Goal: Task Accomplishment & Management: Manage account settings

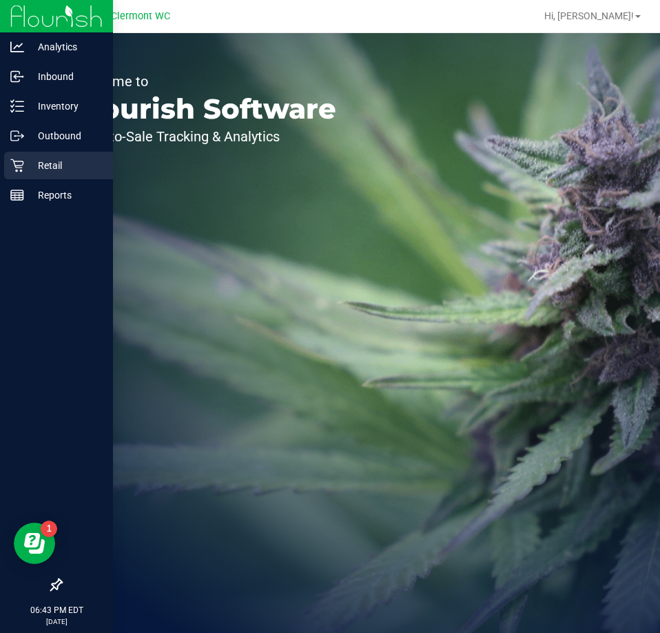
click at [15, 176] on div "Retail" at bounding box center [58, 166] width 109 height 28
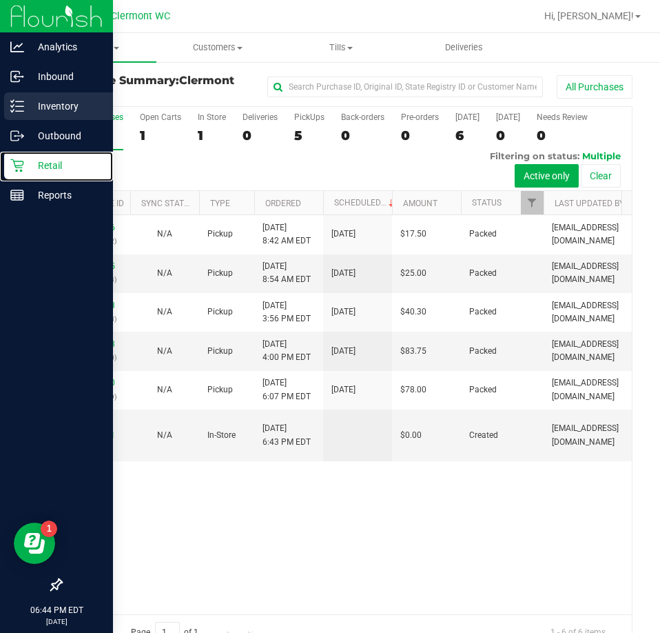
click at [53, 116] on div "Inventory" at bounding box center [58, 106] width 109 height 28
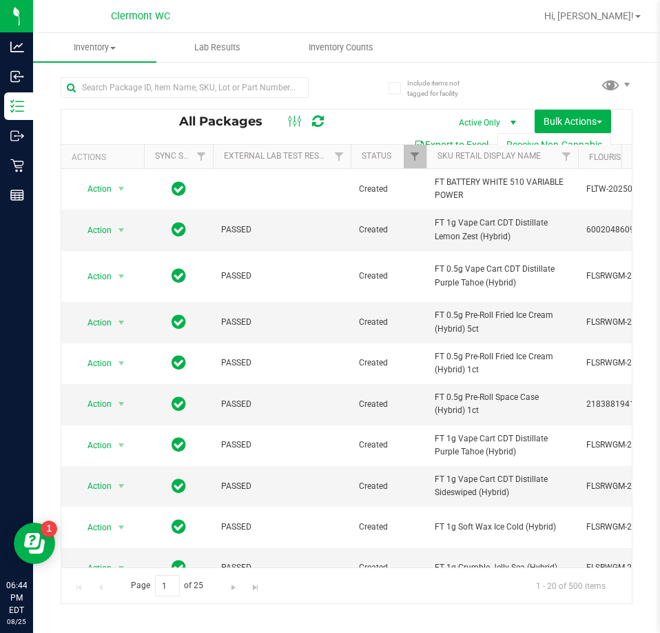
click at [216, 113] on div "All Packages" at bounding box center [259, 121] width 161 height 17
click at [251, 92] on input "text" at bounding box center [185, 87] width 248 height 21
type input "7"
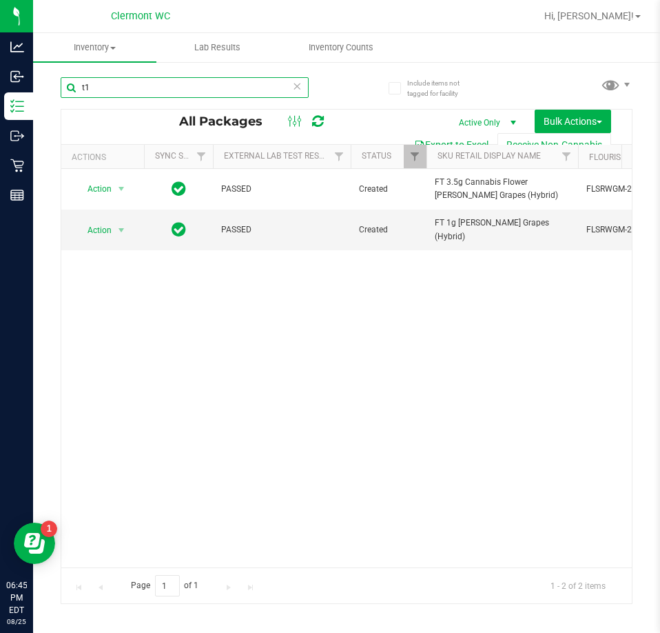
type input "t"
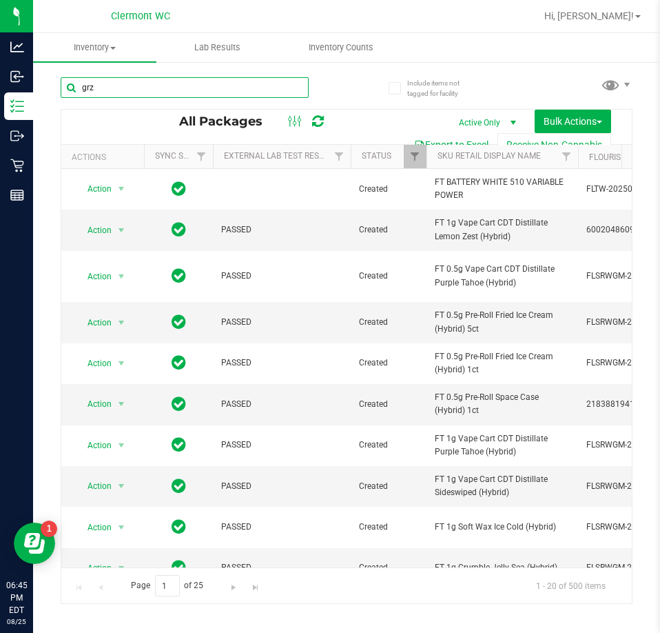
type input "grz"
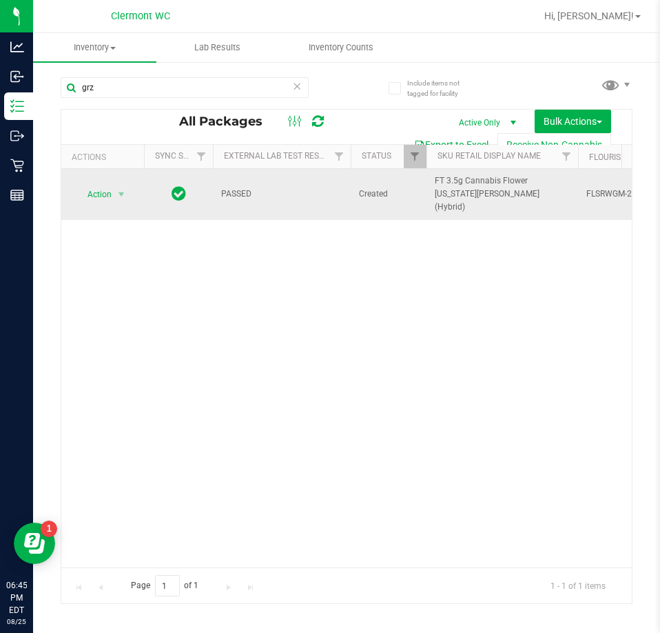
click at [101, 189] on span "Action" at bounding box center [93, 194] width 37 height 19
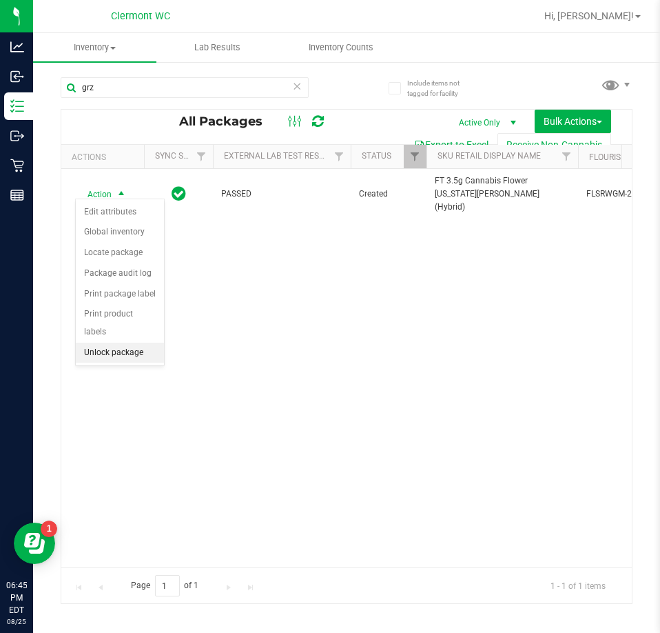
click at [134, 342] on li "Unlock package" at bounding box center [120, 352] width 88 height 21
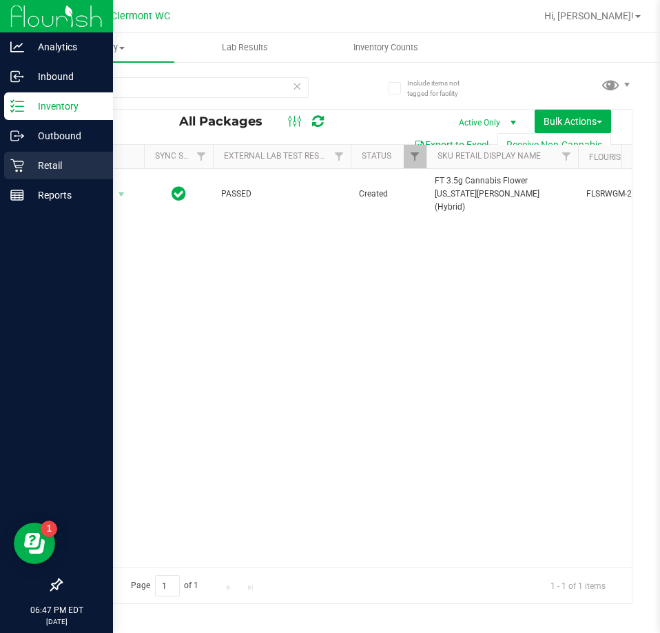
click at [21, 172] on icon at bounding box center [16, 165] width 13 height 13
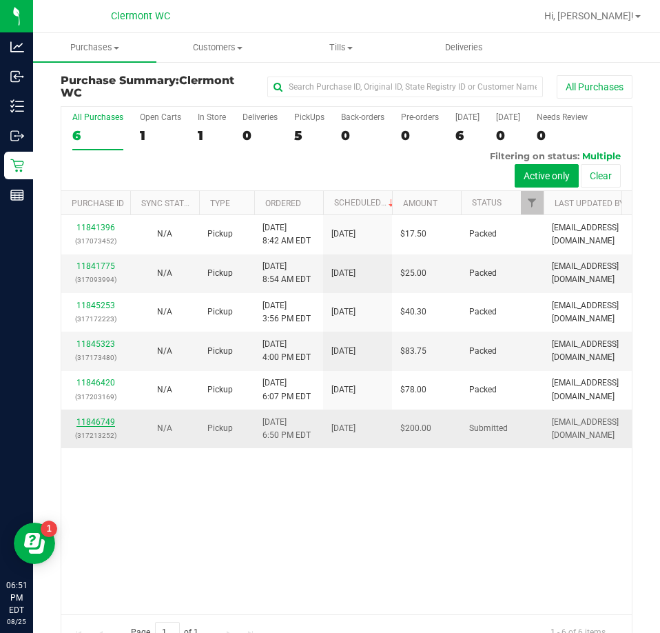
click at [86, 418] on link "11846749" at bounding box center [95, 422] width 39 height 10
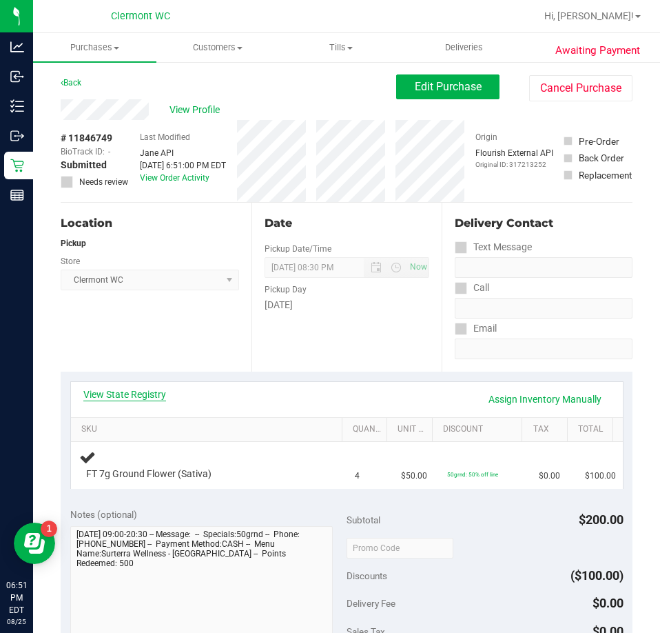
click at [152, 397] on link "View State Registry" at bounding box center [124, 394] width 83 height 14
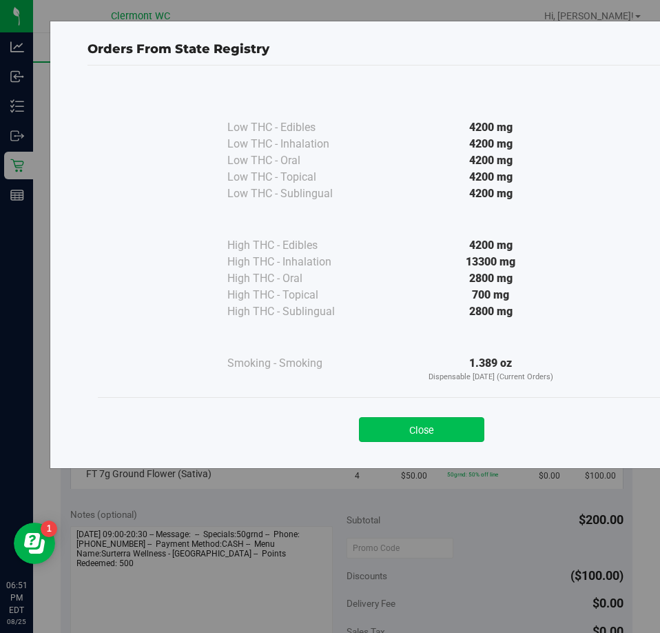
click at [449, 428] on button "Close" at bounding box center [421, 429] width 125 height 25
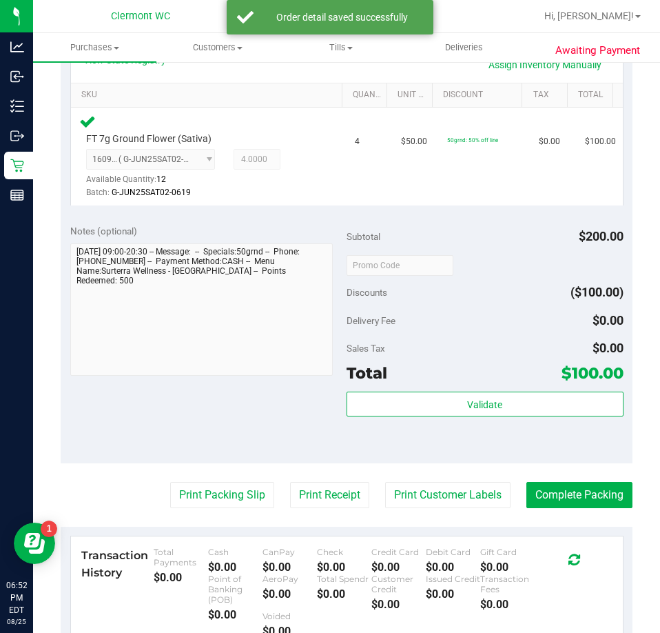
scroll to position [335, 0]
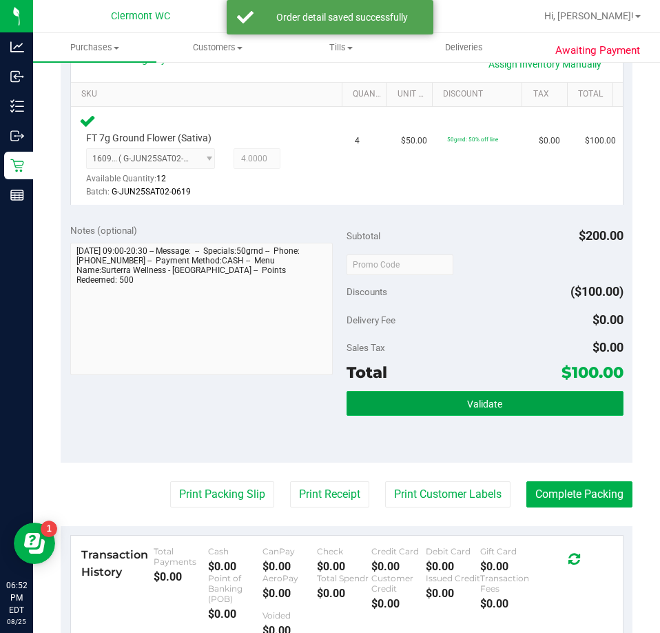
click at [520, 392] on button "Validate" at bounding box center [485, 403] width 277 height 25
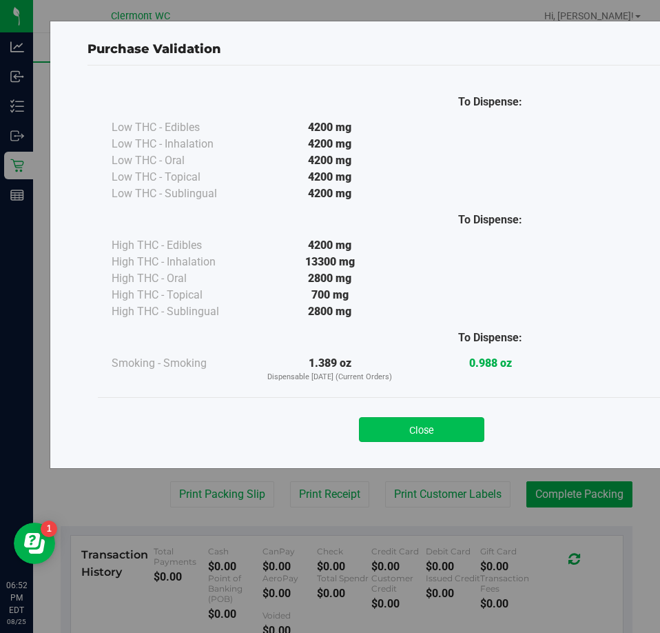
click at [400, 420] on button "Close" at bounding box center [421, 429] width 125 height 25
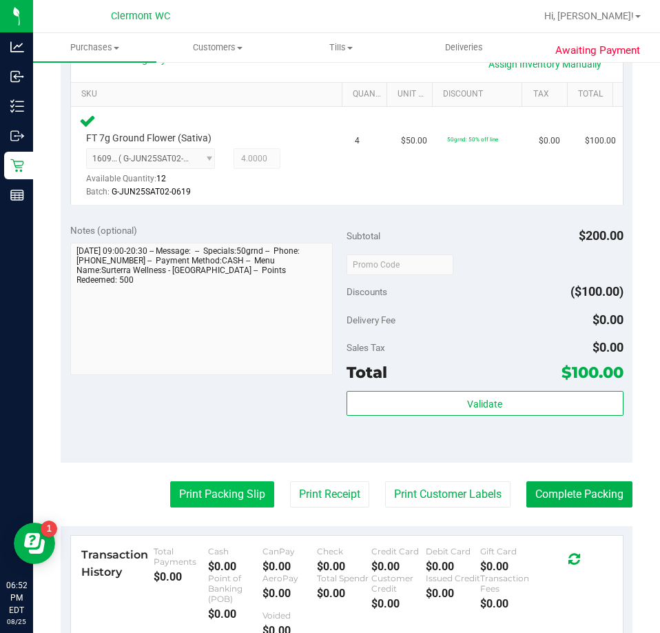
click at [213, 495] on button "Print Packing Slip" at bounding box center [222, 494] width 104 height 26
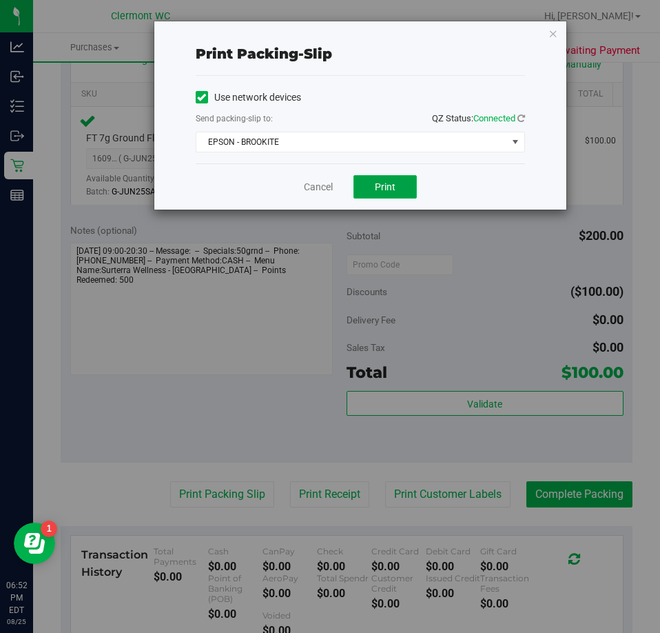
click at [396, 196] on button "Print" at bounding box center [384, 186] width 63 height 23
click at [309, 188] on link "Cancel" at bounding box center [318, 187] width 29 height 14
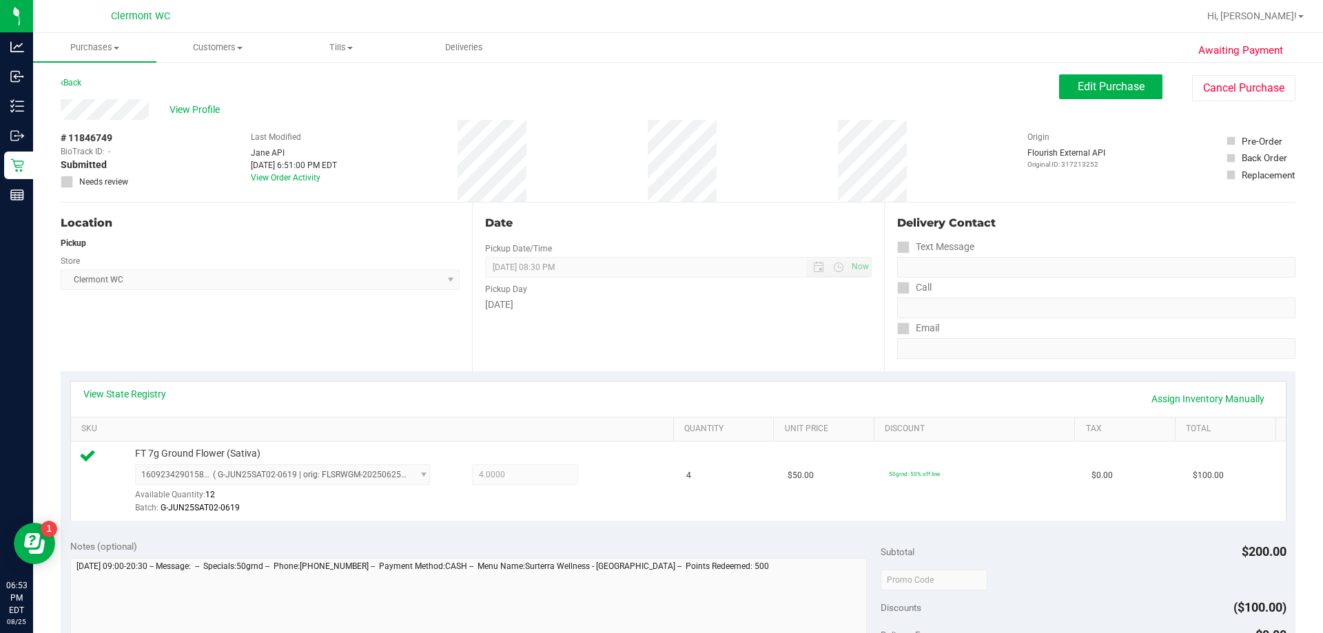
scroll to position [1, 0]
click at [659, 76] on button "Edit Purchase" at bounding box center [1110, 86] width 103 height 25
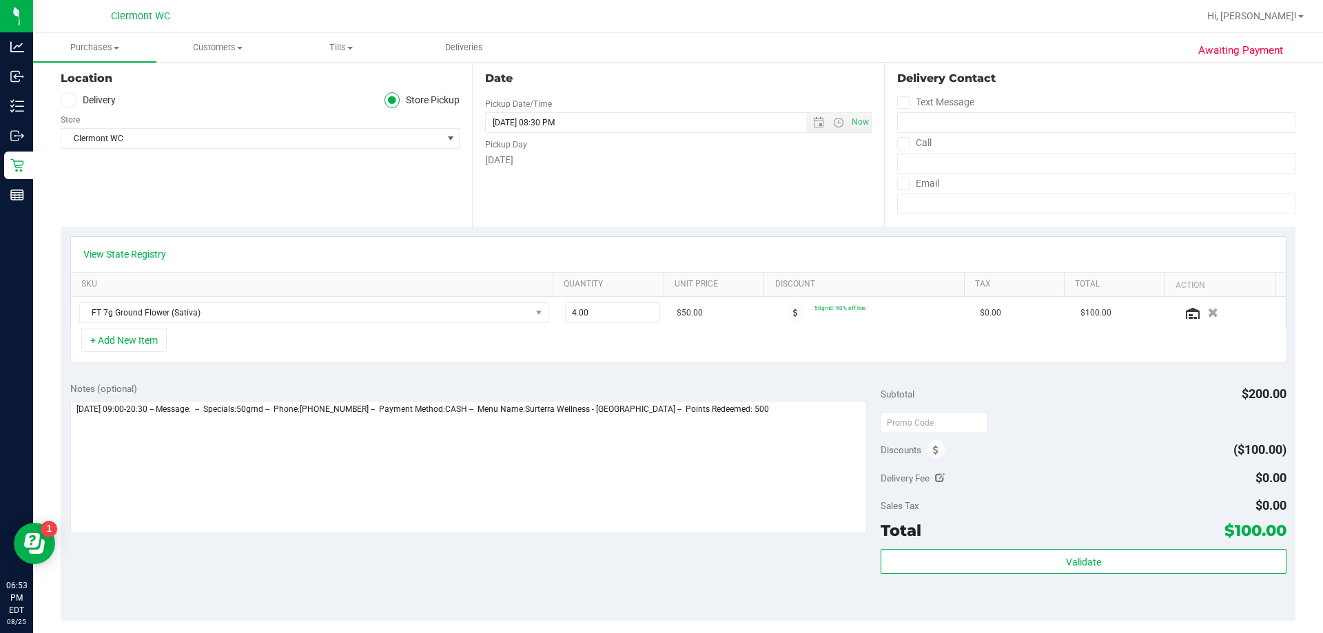
scroll to position [198, 0]
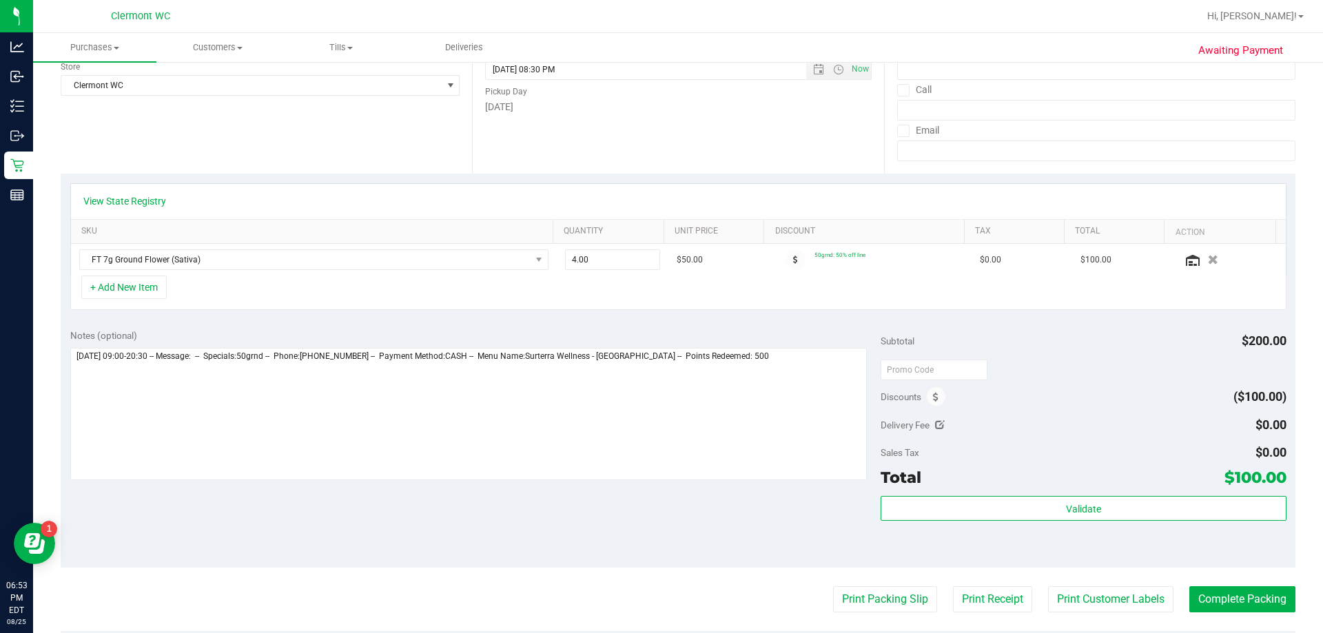
click at [659, 422] on icon at bounding box center [940, 425] width 10 height 10
type input "$0.00"
click at [659, 429] on div "Delivery Fee $0.00 0" at bounding box center [1083, 425] width 405 height 25
click at [659, 432] on icon "Cancel button" at bounding box center [1152, 427] width 11 height 10
click at [659, 397] on icon at bounding box center [936, 398] width 6 height 10
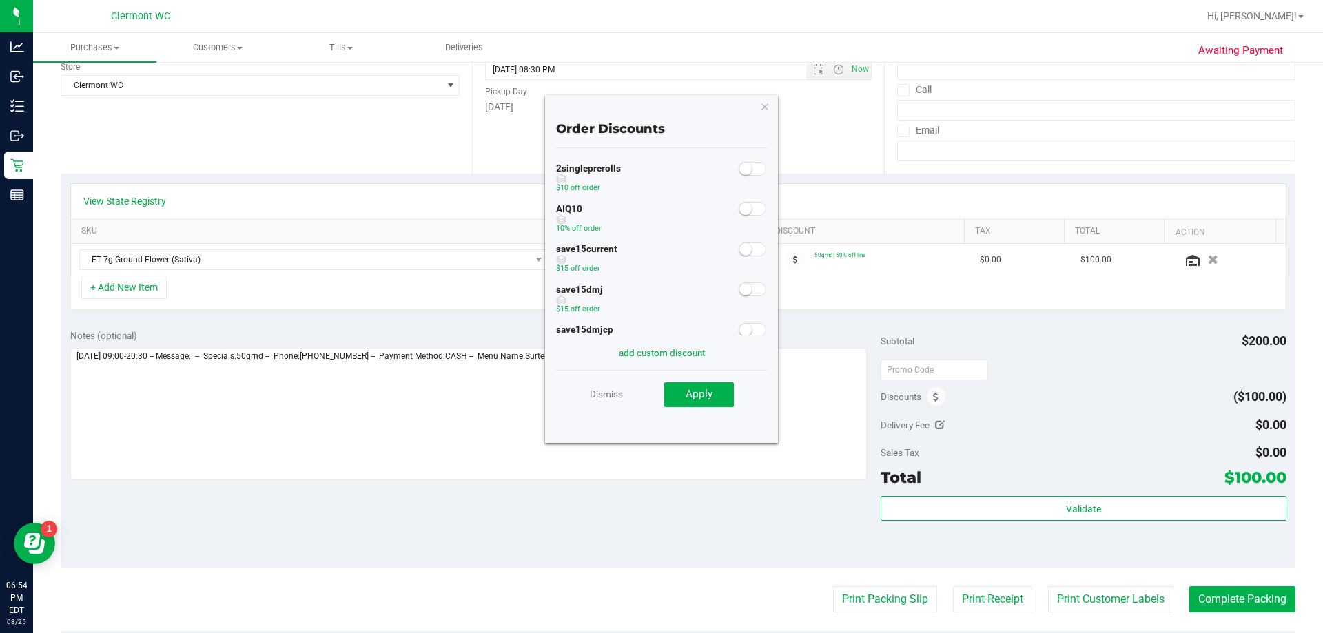
click at [659, 204] on span at bounding box center [753, 209] width 28 height 14
click at [659, 398] on span "Apply" at bounding box center [699, 394] width 27 height 12
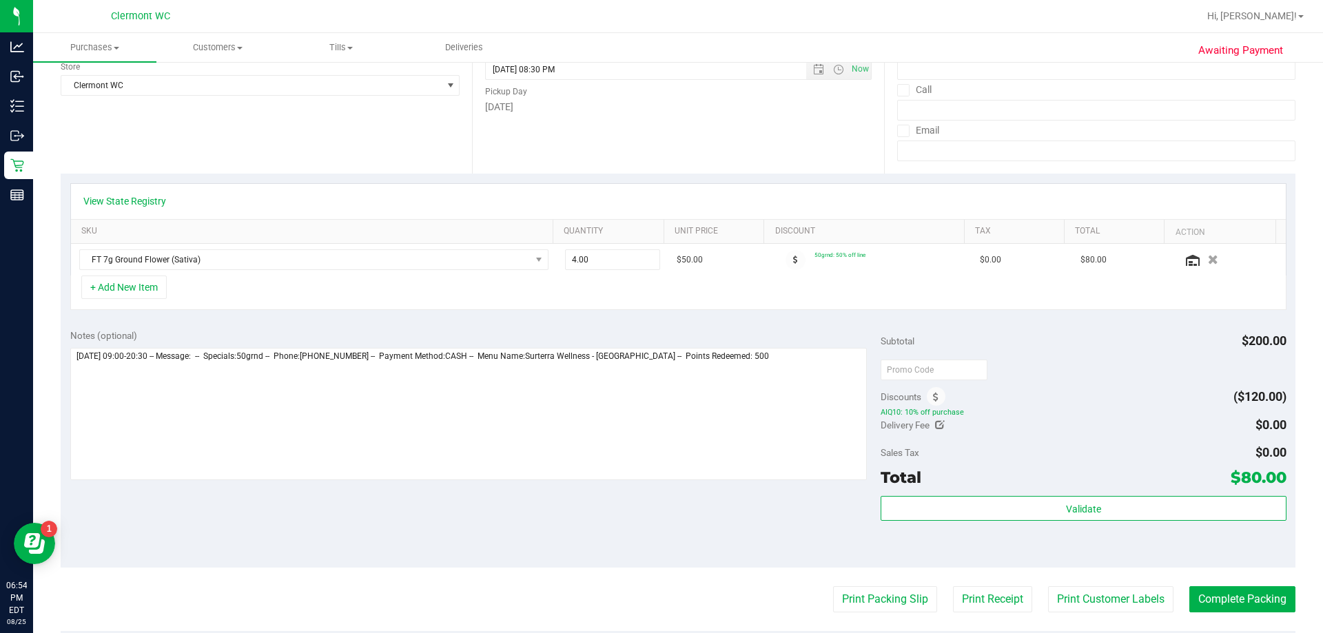
scroll to position [0, 0]
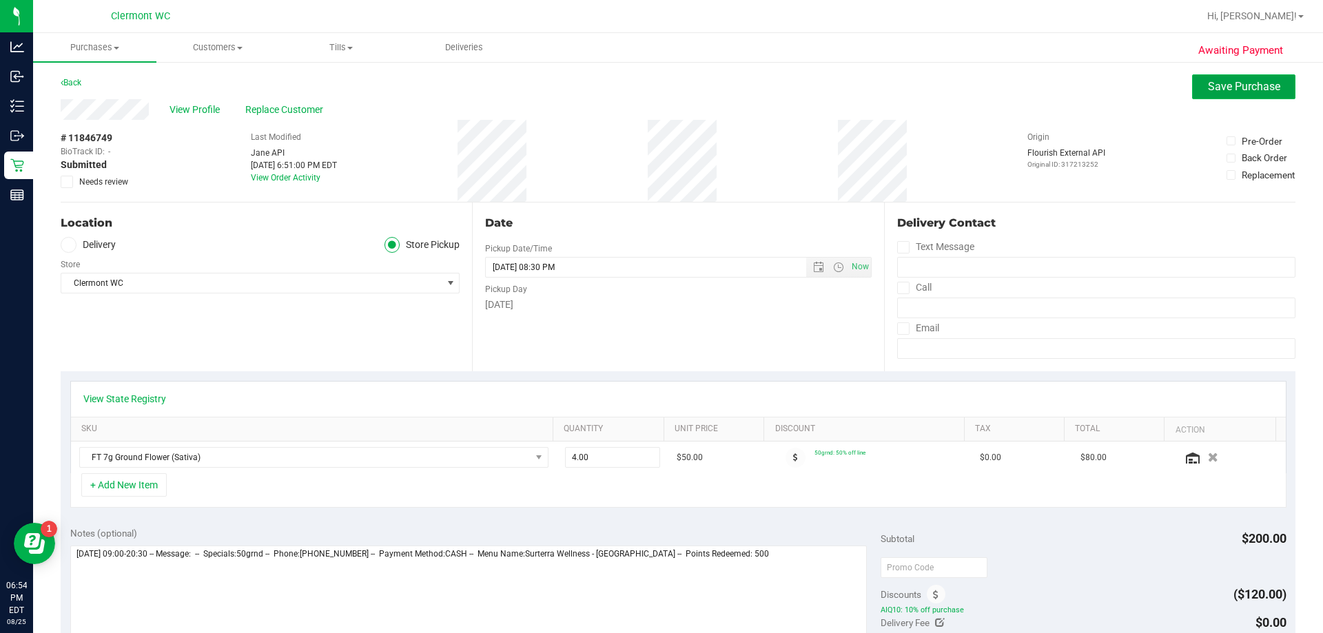
click at [659, 87] on span "Save Purchase" at bounding box center [1244, 86] width 72 height 13
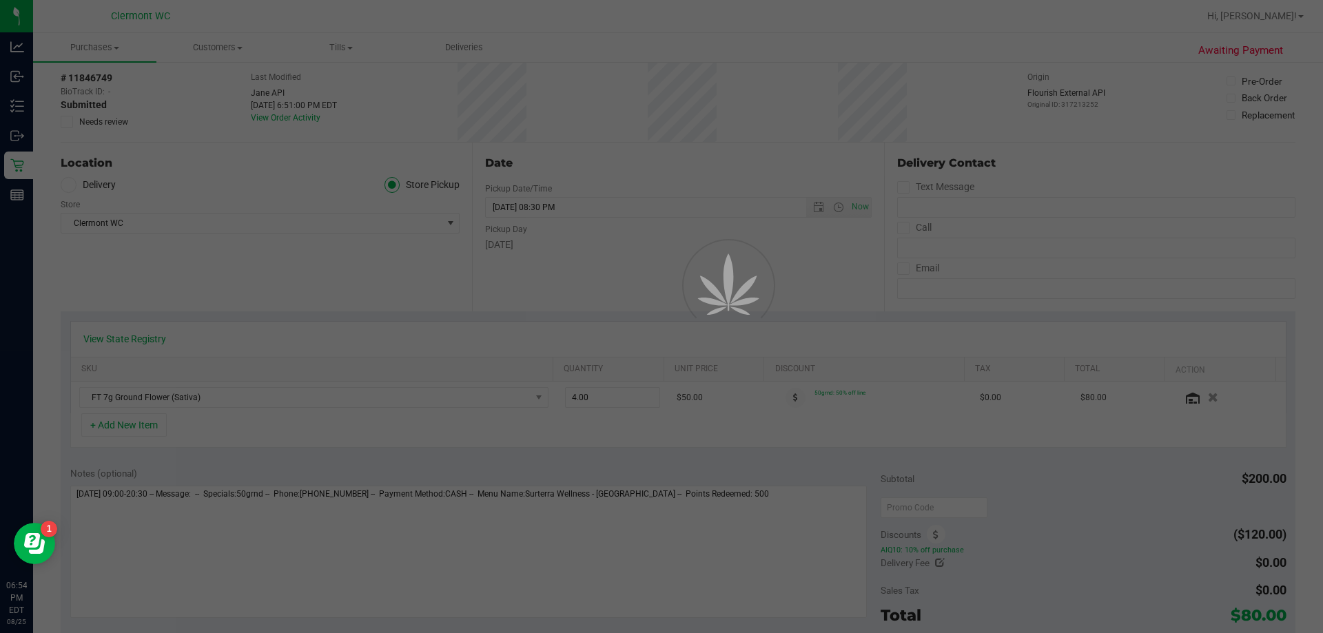
scroll to position [67, 0]
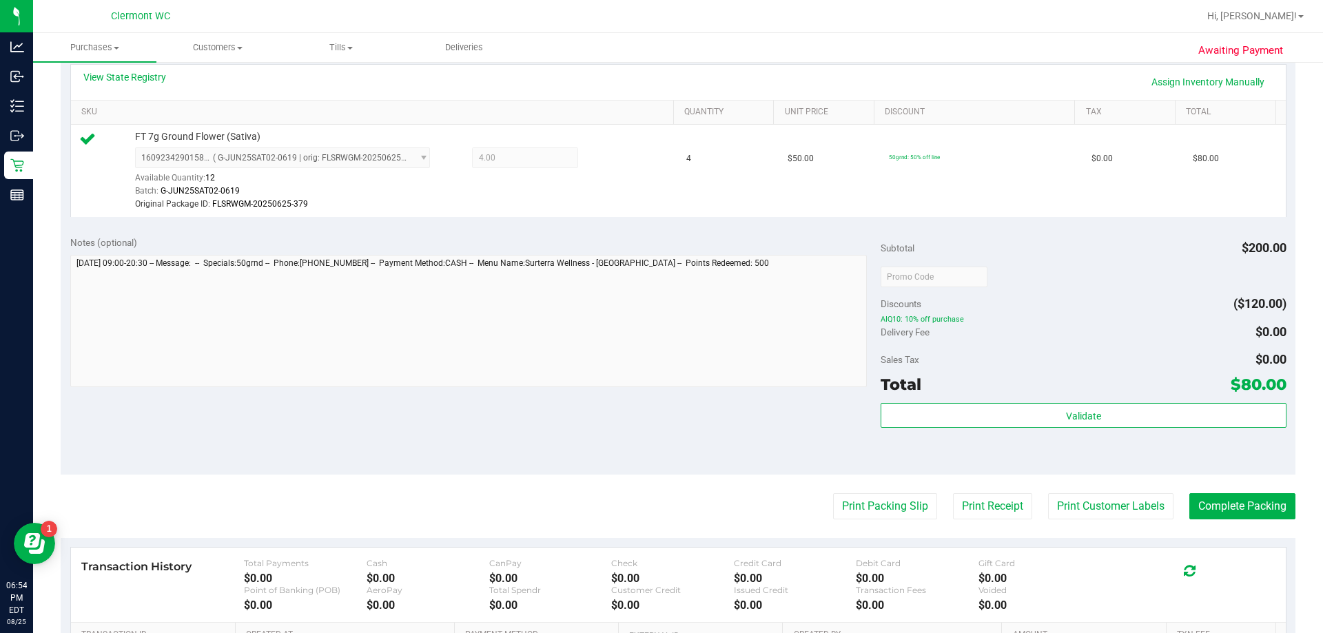
scroll to position [373, 0]
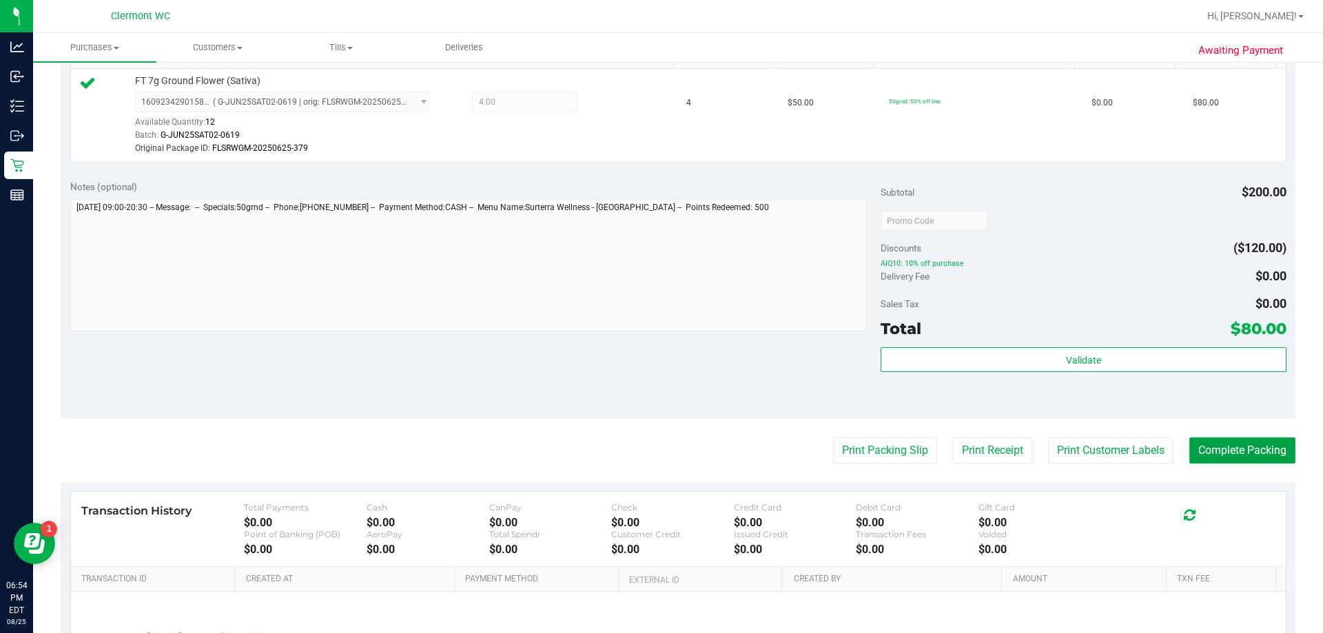
click at [659, 455] on button "Complete Packing" at bounding box center [1242, 451] width 106 height 26
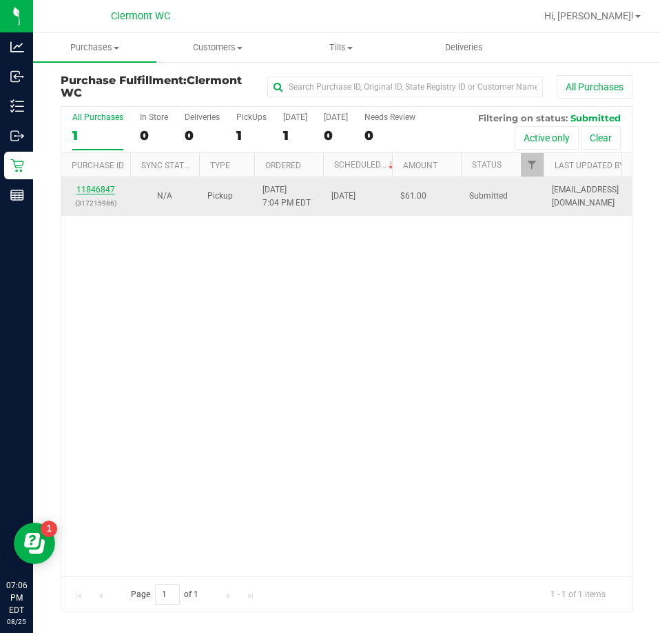
click at [104, 193] on link "11846847" at bounding box center [95, 190] width 39 height 10
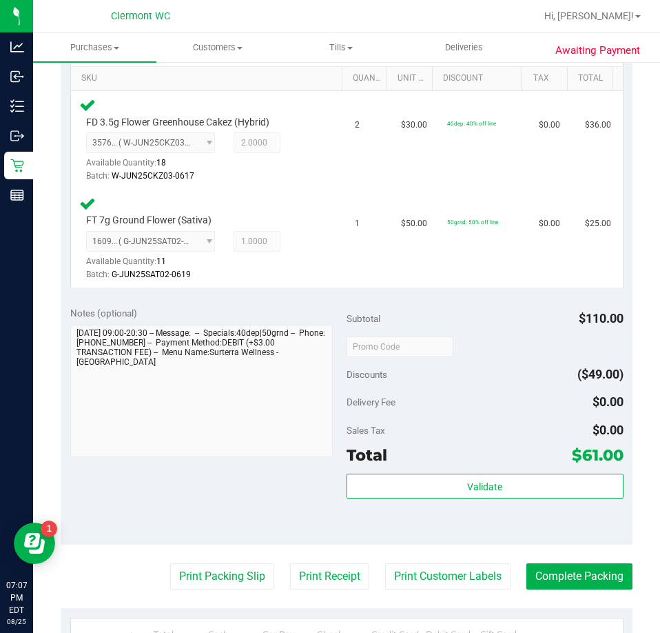
scroll to position [407, 0]
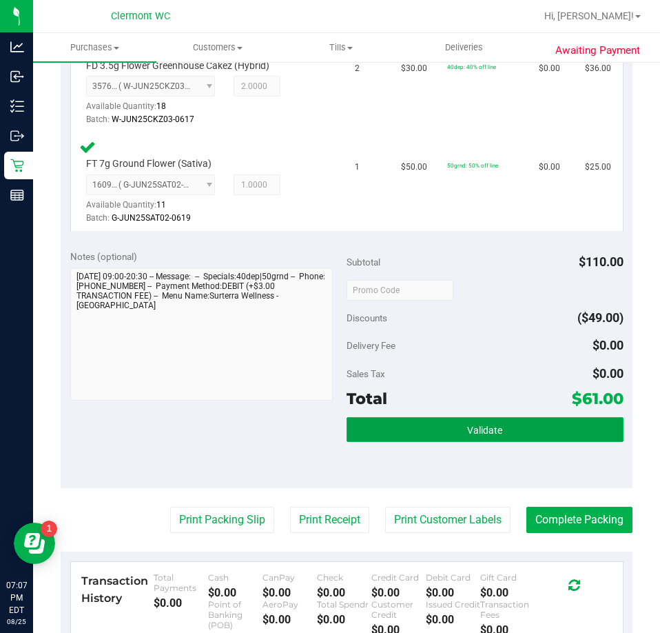
click at [491, 439] on button "Validate" at bounding box center [485, 429] width 277 height 25
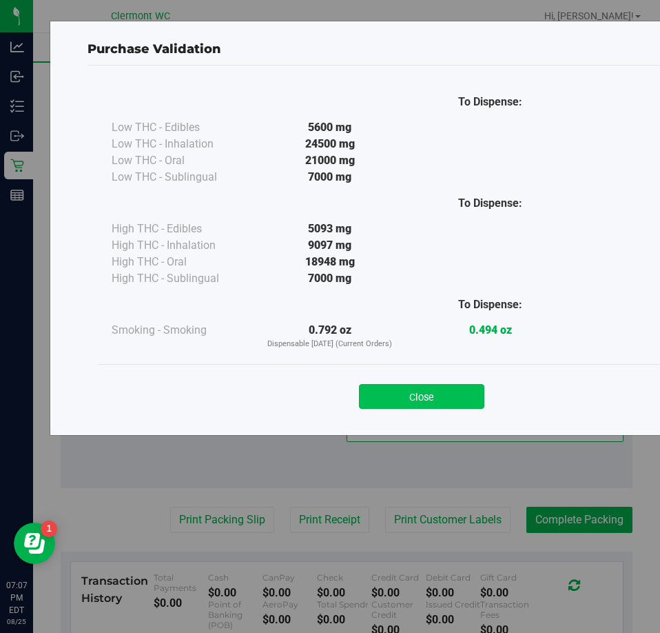
click at [449, 408] on button "Close" at bounding box center [421, 396] width 125 height 25
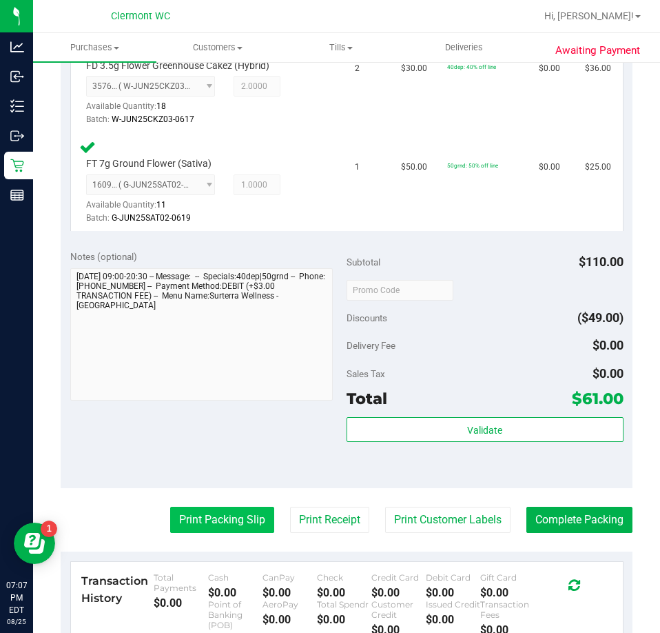
click at [229, 529] on button "Print Packing Slip" at bounding box center [222, 519] width 104 height 26
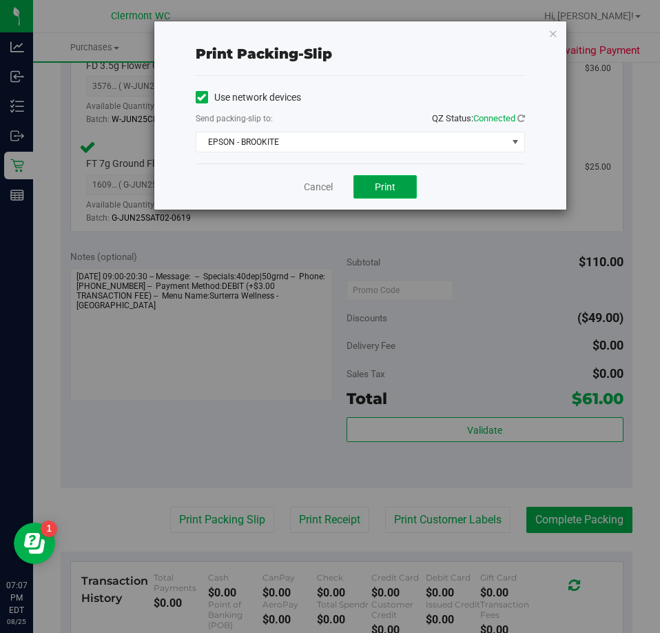
click at [413, 182] on button "Print" at bounding box center [384, 186] width 63 height 23
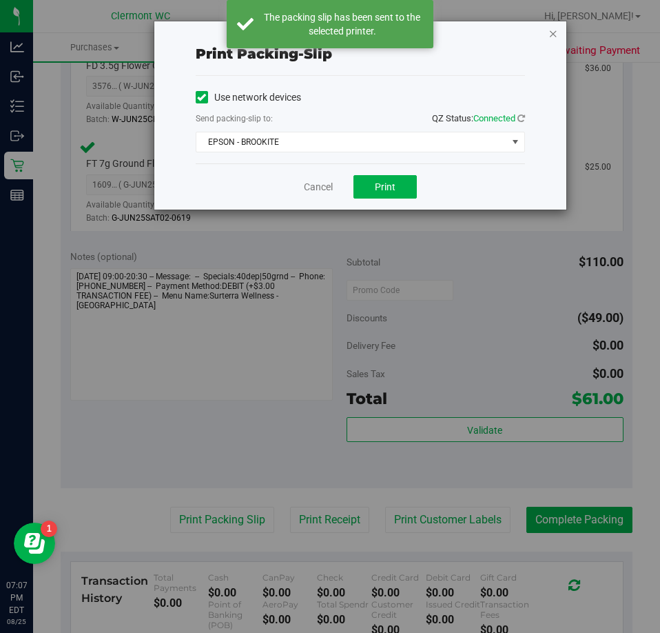
click at [553, 37] on icon "button" at bounding box center [554, 33] width 10 height 17
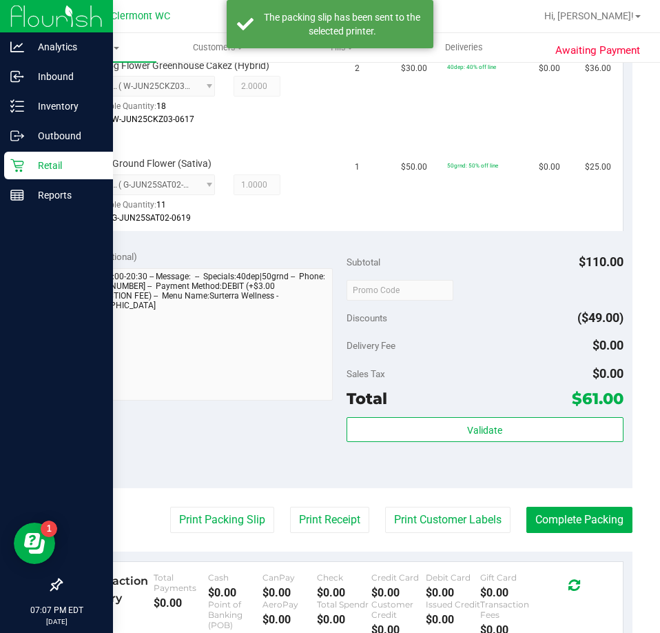
click at [12, 167] on icon at bounding box center [17, 165] width 14 height 14
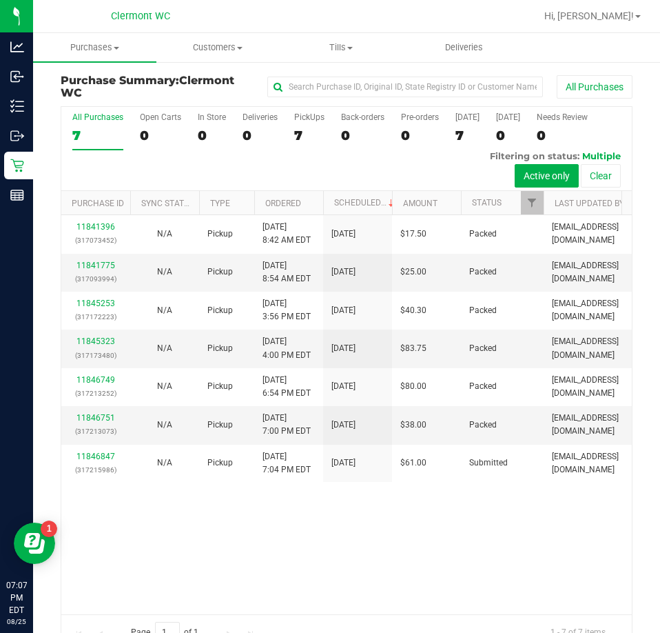
click at [298, 526] on div "11841396 (317073452) N/A Pickup [DATE] 8:42 AM EDT 8/25/2025 $17.50 Packed [EMA…" at bounding box center [346, 414] width 571 height 398
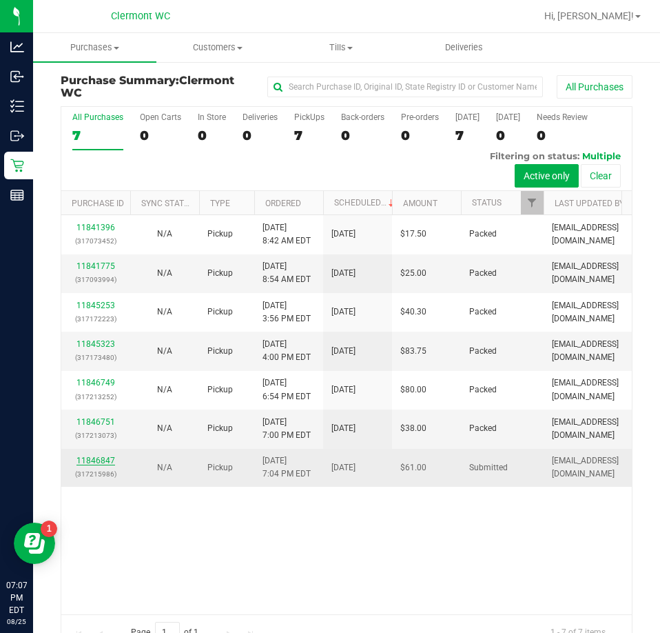
click at [94, 458] on link "11846847" at bounding box center [95, 460] width 39 height 10
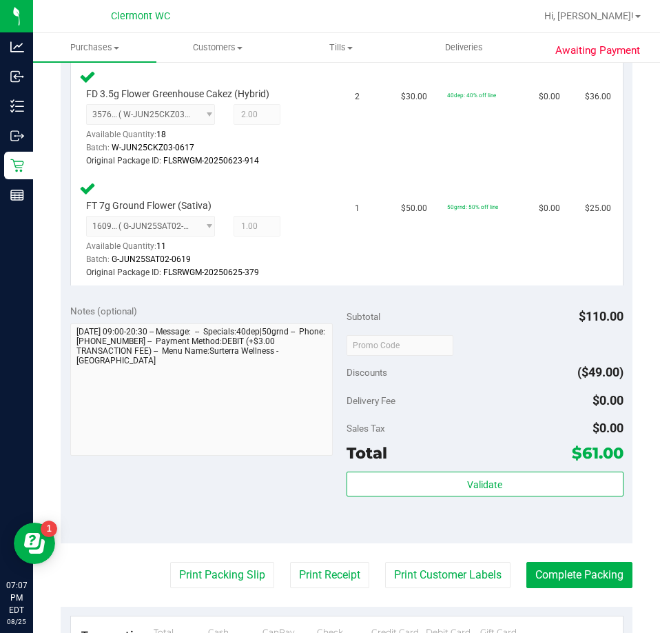
scroll to position [425, 0]
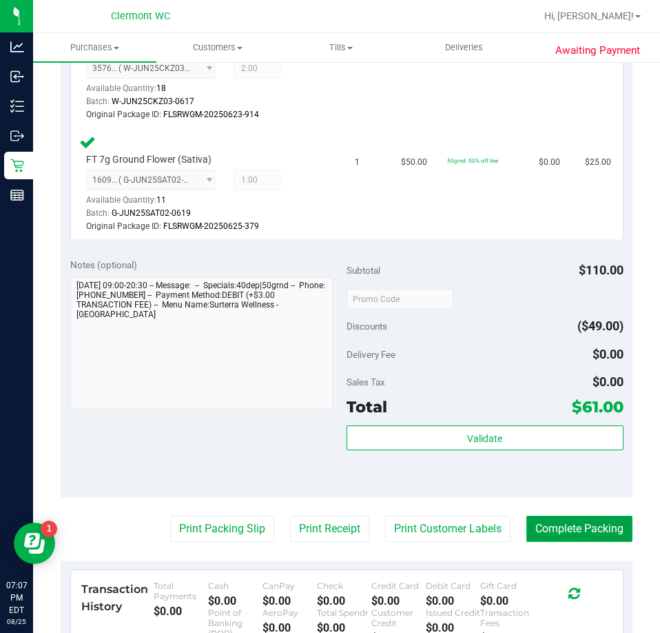
click at [575, 515] on button "Complete Packing" at bounding box center [579, 528] width 106 height 26
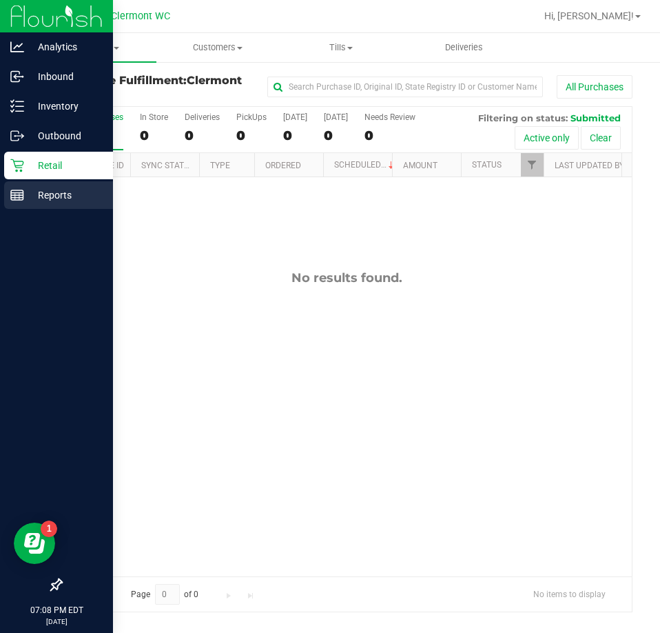
click at [22, 191] on icon at bounding box center [17, 195] width 14 height 14
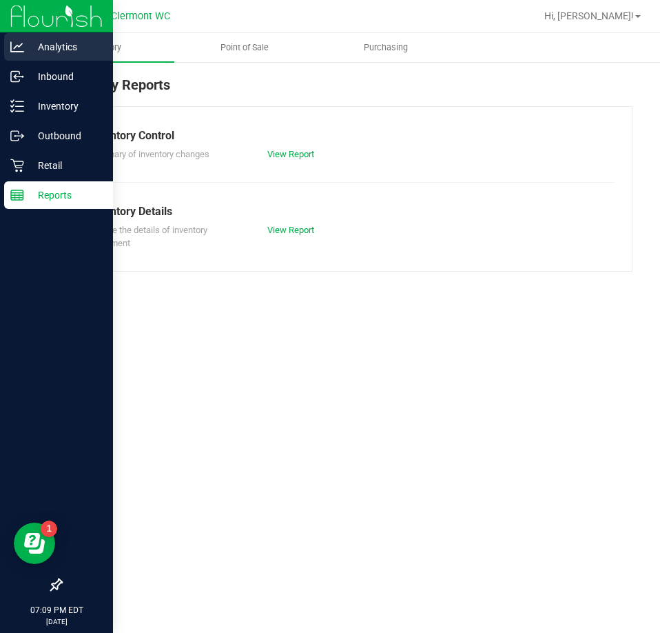
click at [32, 48] on p "Analytics" at bounding box center [65, 47] width 83 height 17
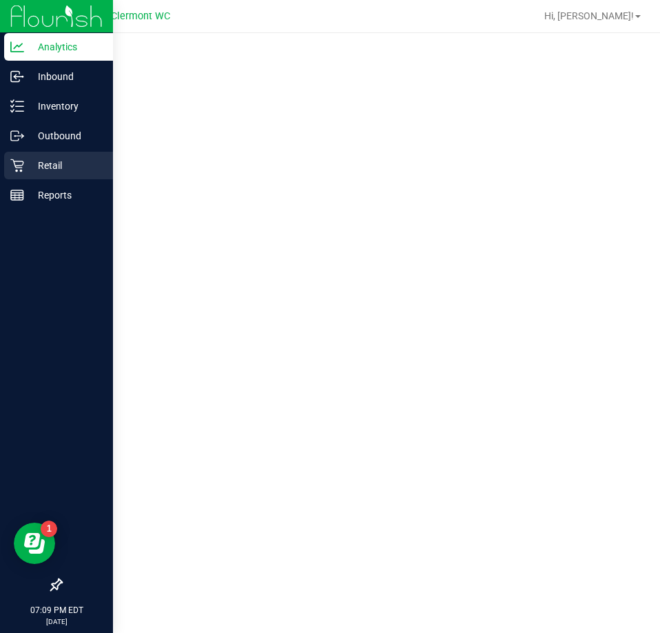
click at [34, 166] on p "Retail" at bounding box center [65, 165] width 83 height 17
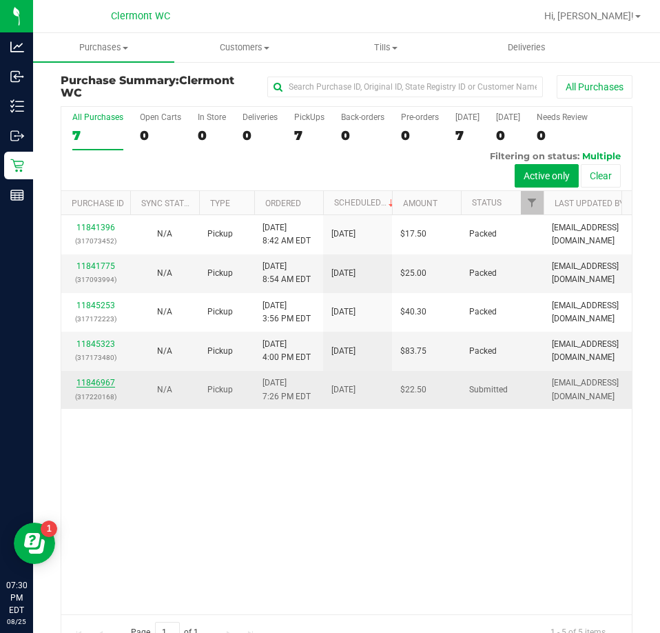
click at [112, 382] on link "11846967" at bounding box center [95, 383] width 39 height 10
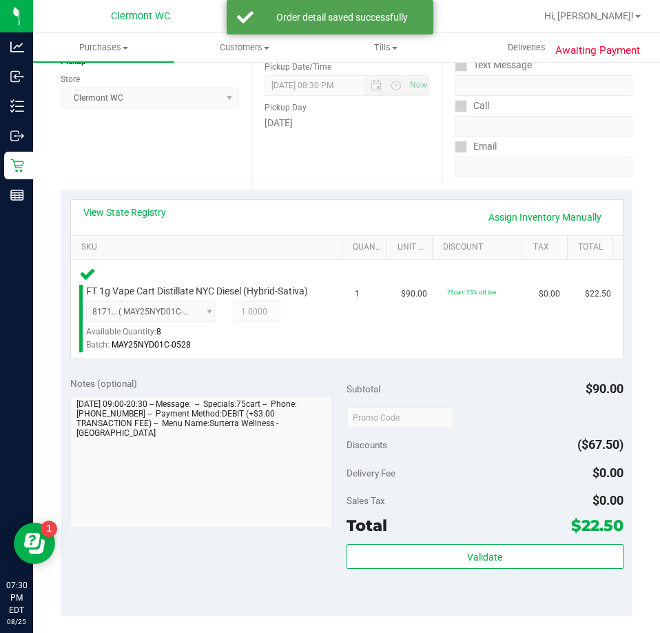
scroll to position [316, 0]
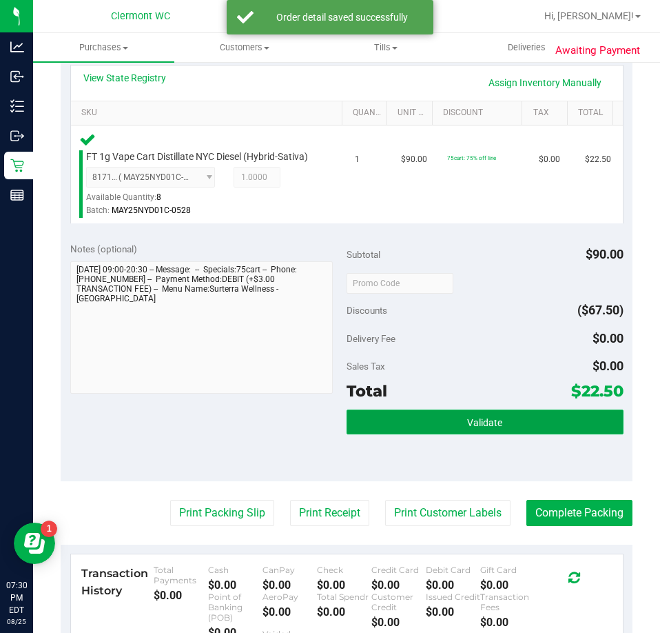
click at [547, 426] on button "Validate" at bounding box center [485, 421] width 277 height 25
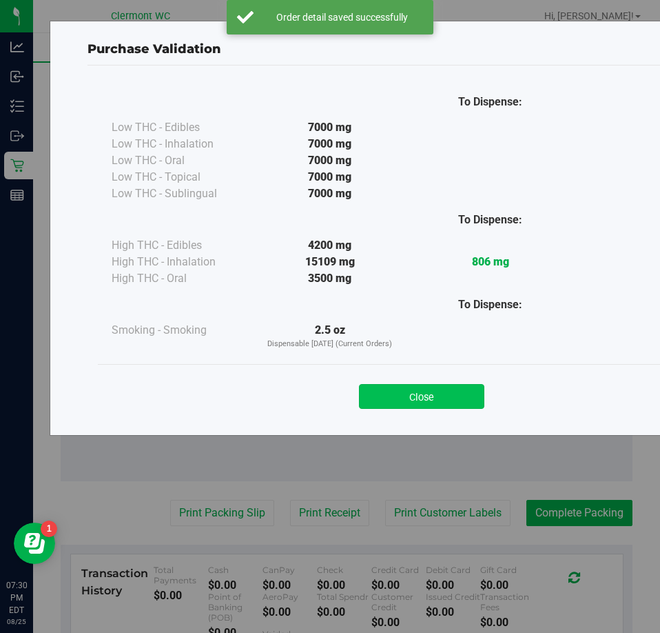
click at [423, 385] on button "Close" at bounding box center [421, 396] width 125 height 25
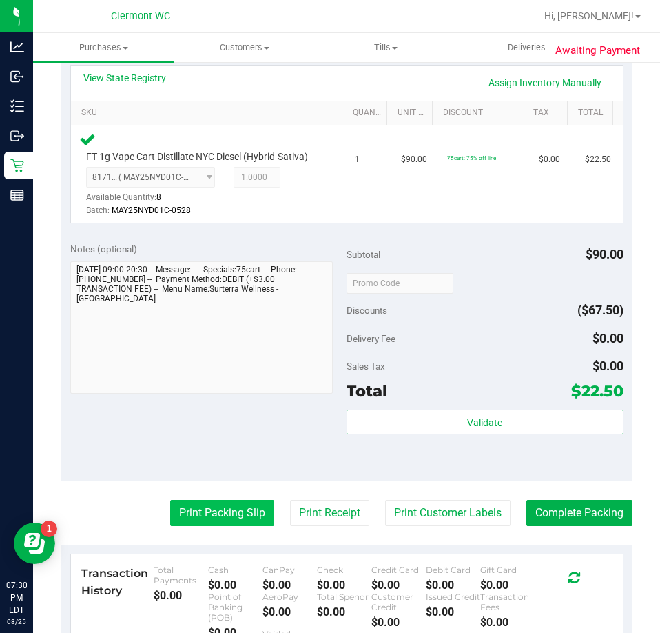
click at [221, 525] on button "Print Packing Slip" at bounding box center [222, 513] width 104 height 26
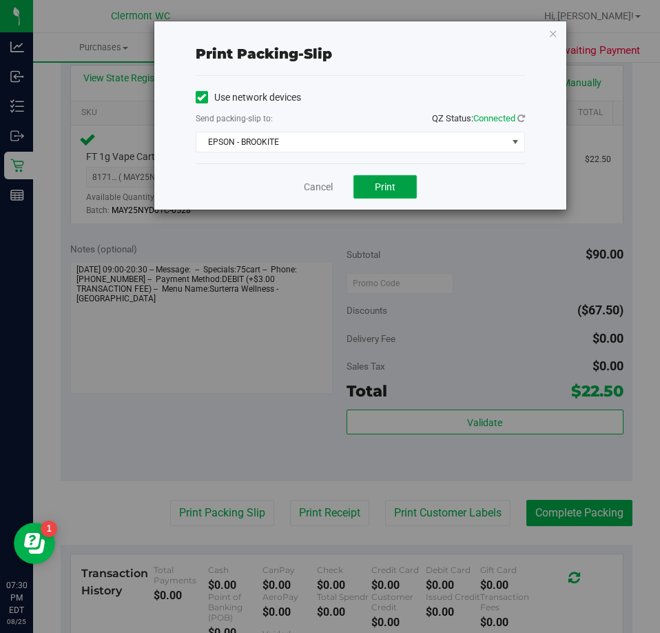
click at [399, 193] on button "Print" at bounding box center [384, 186] width 63 height 23
click at [319, 185] on link "Cancel" at bounding box center [318, 187] width 29 height 14
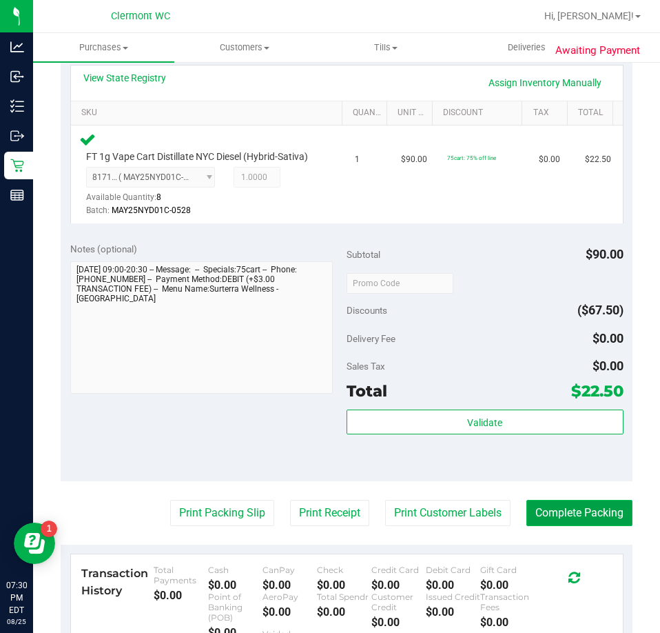
click at [581, 526] on button "Complete Packing" at bounding box center [579, 513] width 106 height 26
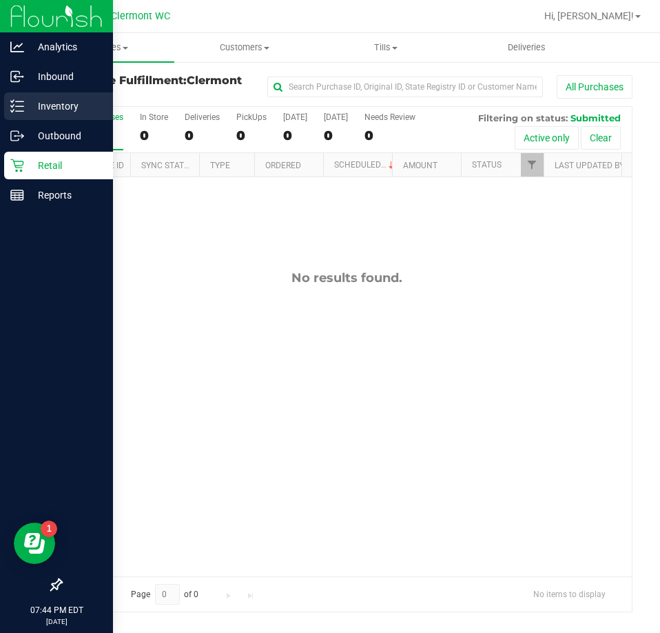
click at [65, 115] on div "Inventory" at bounding box center [58, 106] width 109 height 28
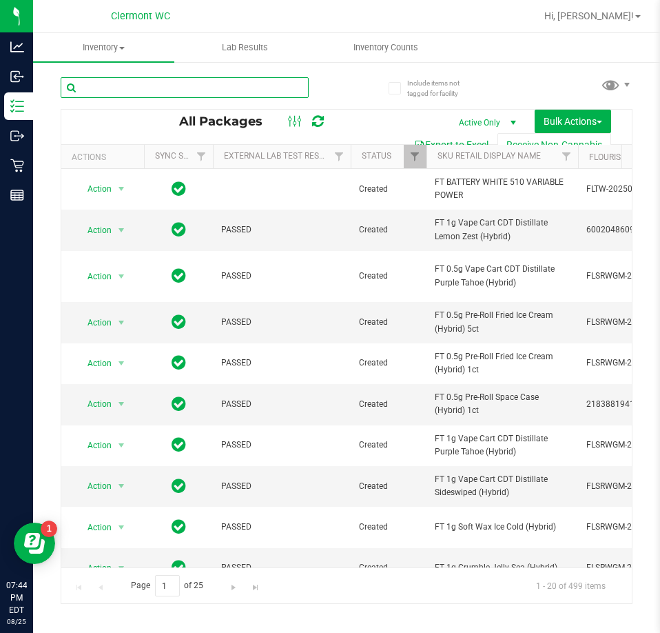
click at [243, 90] on input "text" at bounding box center [185, 87] width 248 height 21
type input "ground"
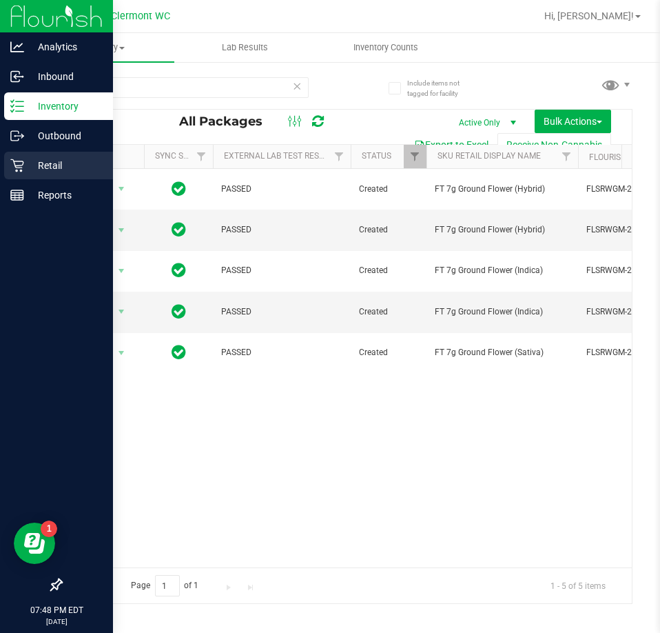
click at [5, 169] on div "Retail" at bounding box center [58, 166] width 109 height 28
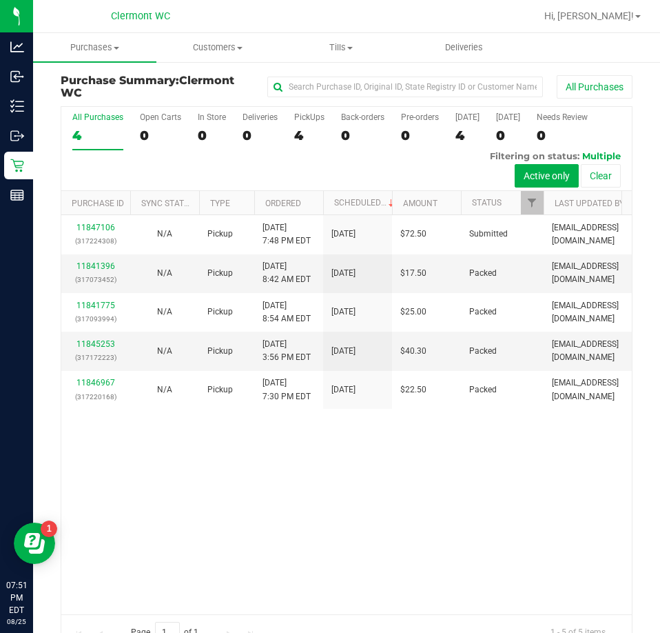
click at [332, 526] on div "11847106 (317224308) N/A Pickup [DATE] 7:48 PM EDT 8/26/2025 $72.50 Submitted […" at bounding box center [346, 414] width 571 height 398
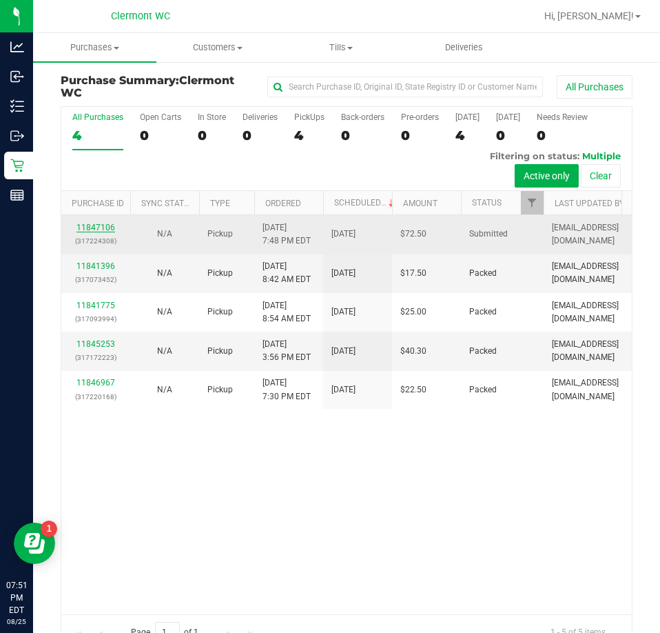
click at [112, 228] on link "11847106" at bounding box center [95, 228] width 39 height 10
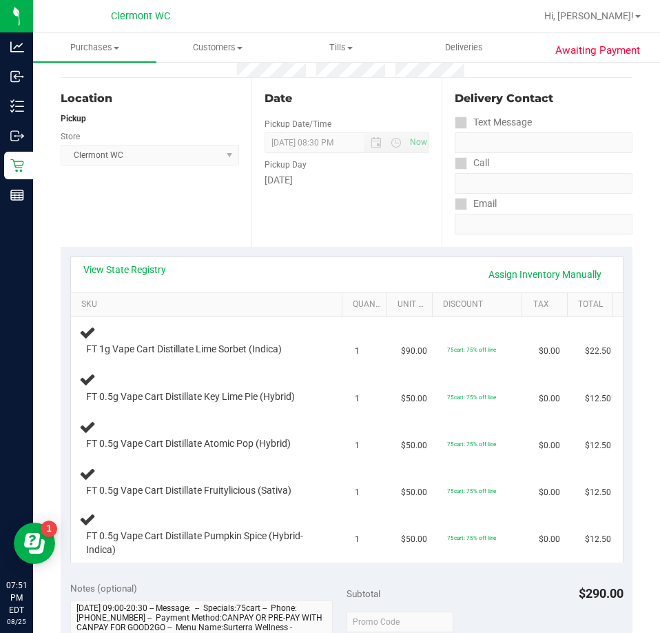
scroll to position [191, 0]
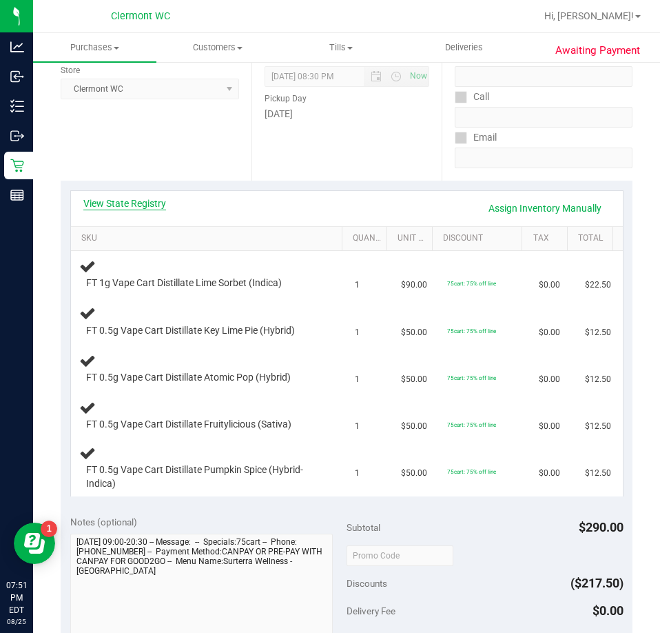
click at [150, 203] on link "View State Registry" at bounding box center [124, 203] width 83 height 14
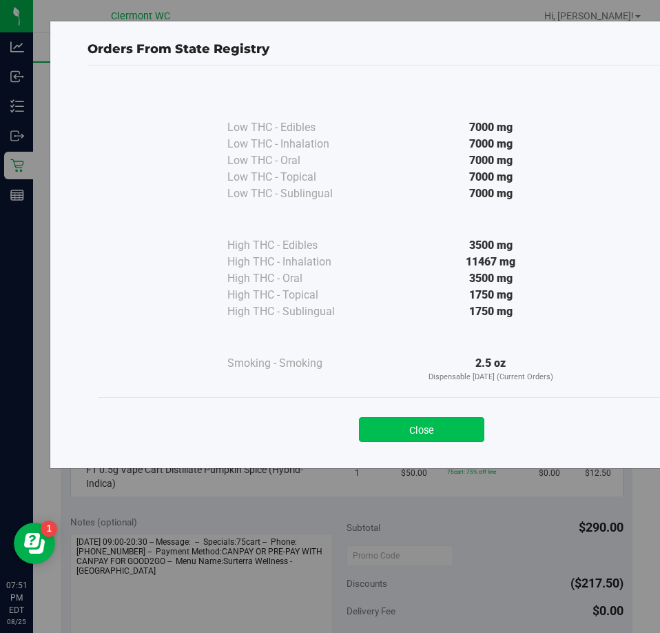
click at [404, 427] on button "Close" at bounding box center [421, 429] width 125 height 25
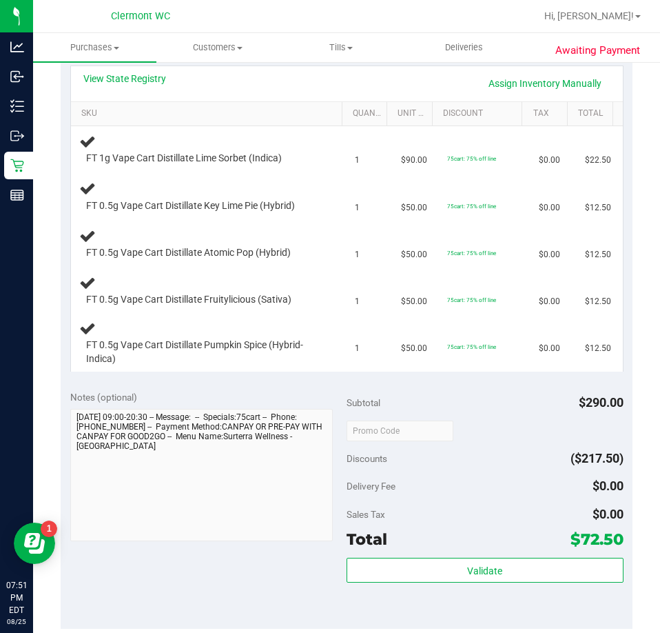
scroll to position [424, 0]
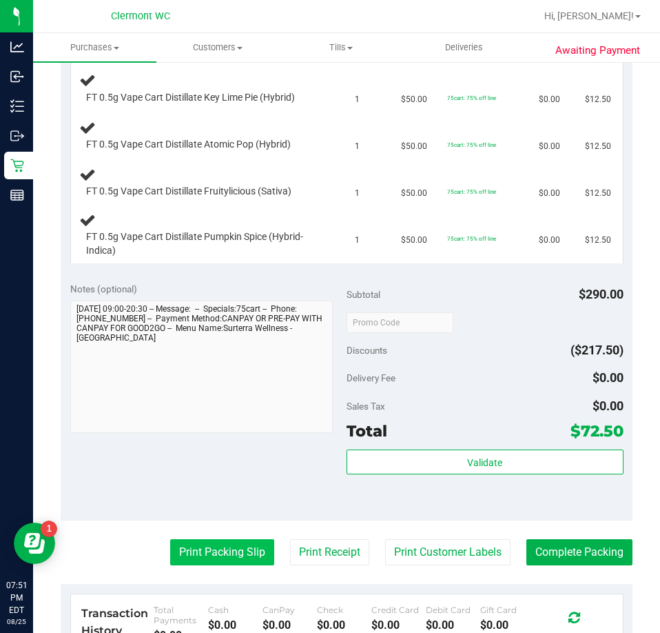
click at [210, 552] on button "Print Packing Slip" at bounding box center [222, 552] width 104 height 26
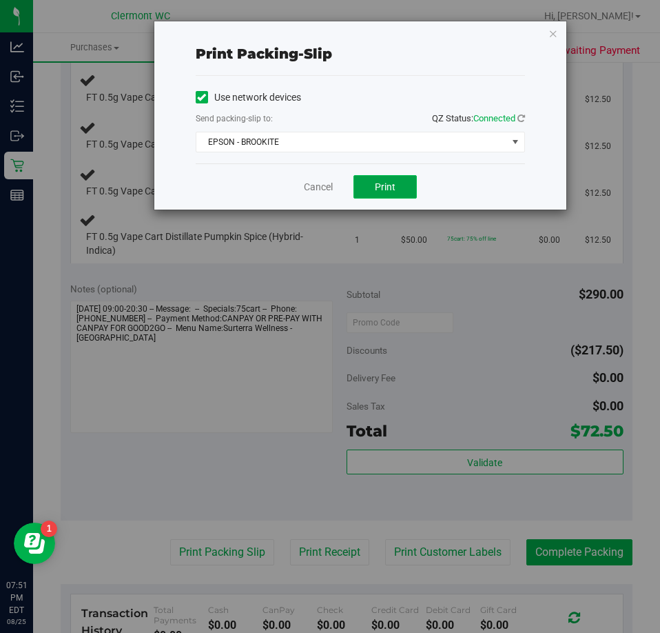
click at [404, 195] on button "Print" at bounding box center [384, 186] width 63 height 23
click at [311, 191] on link "Cancel" at bounding box center [318, 187] width 29 height 14
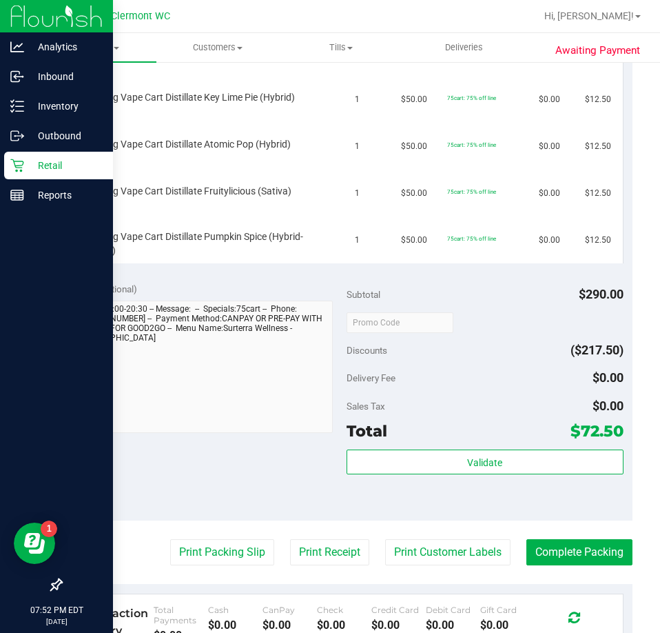
click at [19, 158] on div "Retail" at bounding box center [58, 166] width 109 height 28
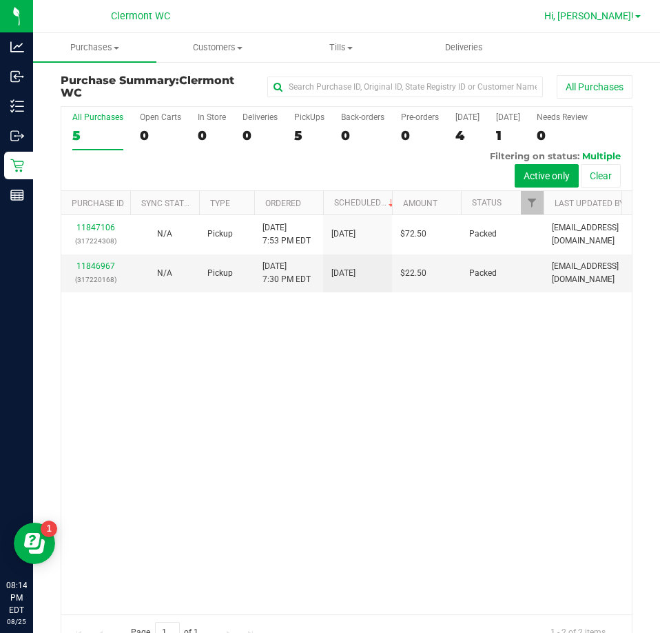
click at [614, 16] on span "Hi, [PERSON_NAME]!" at bounding box center [589, 15] width 90 height 11
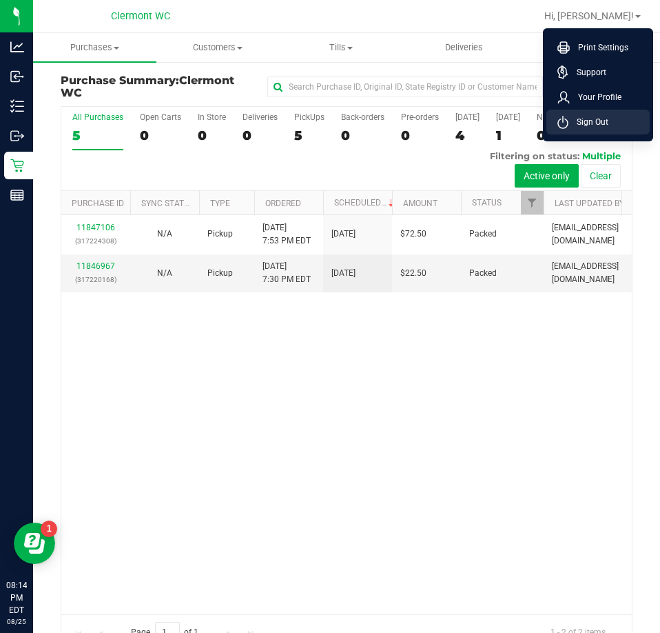
click at [598, 132] on li "Sign Out" at bounding box center [597, 122] width 103 height 25
